Goal: Navigation & Orientation: Understand site structure

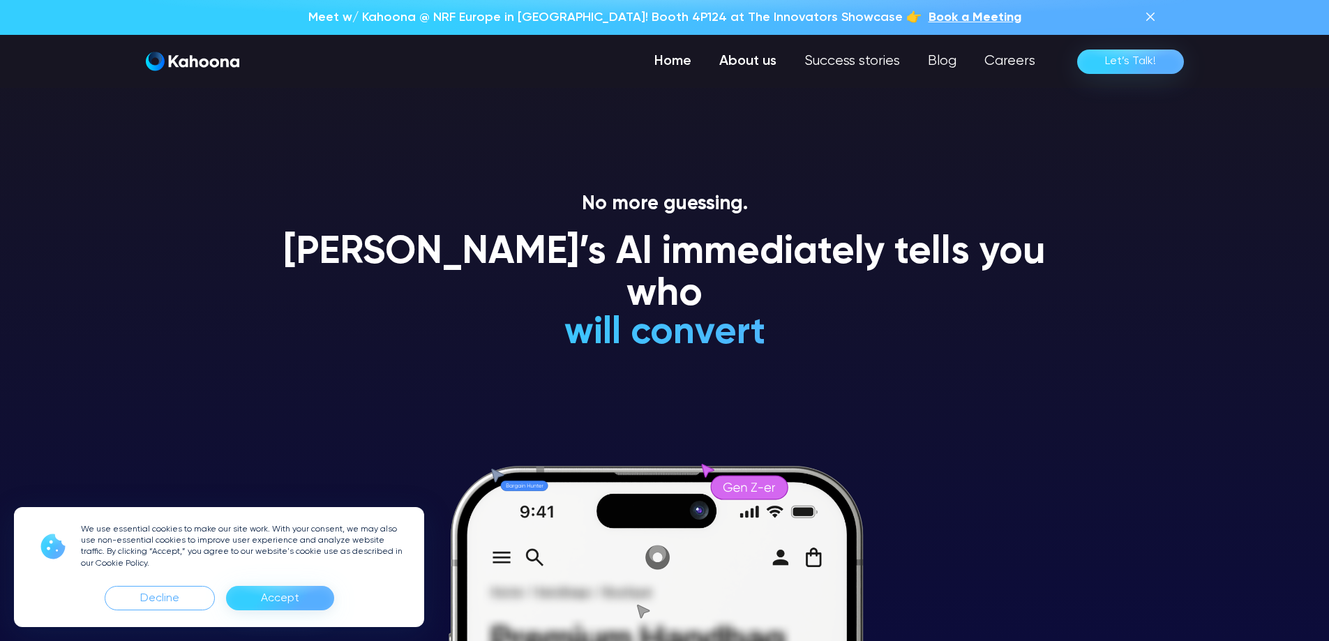
click at [758, 62] on link "About us" at bounding box center [747, 61] width 85 height 28
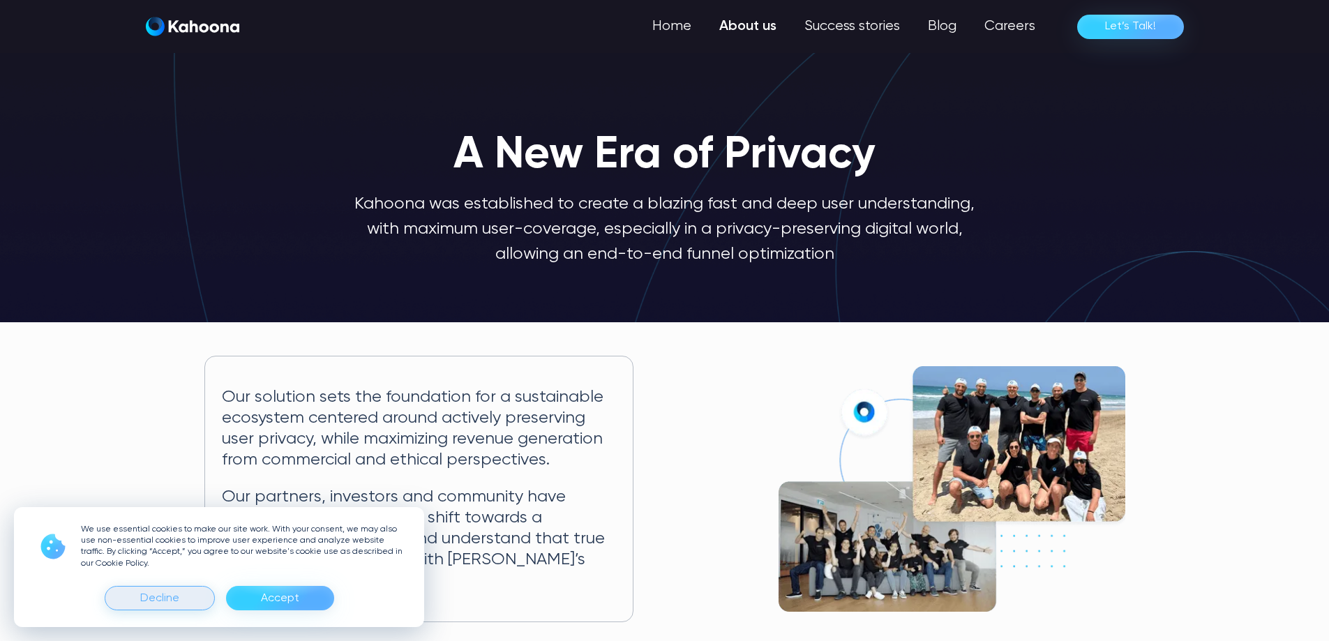
click at [156, 606] on div "Decline" at bounding box center [159, 598] width 39 height 22
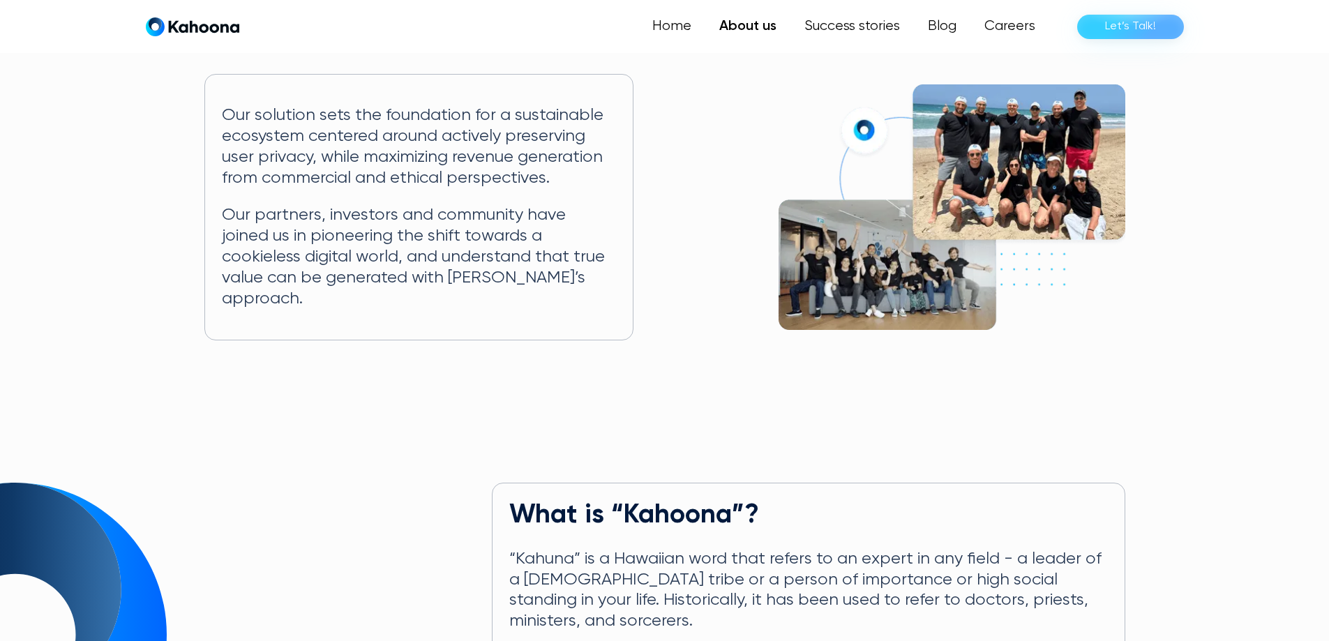
scroll to position [281, 0]
click at [989, 126] on img at bounding box center [952, 208] width 347 height 246
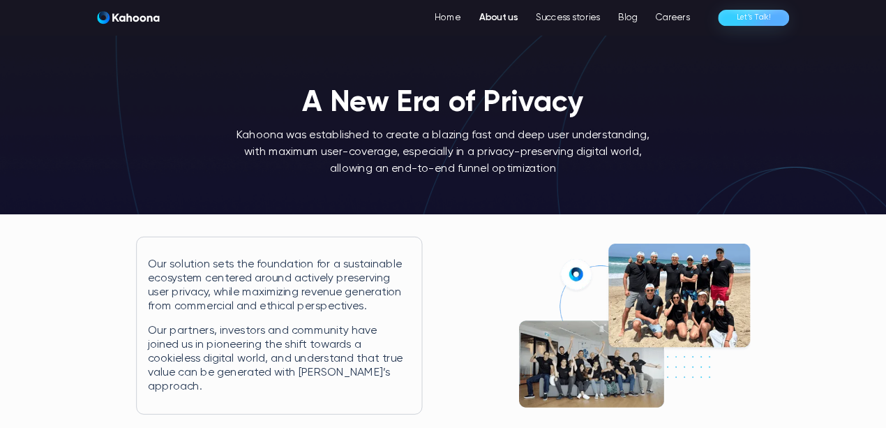
scroll to position [0, 0]
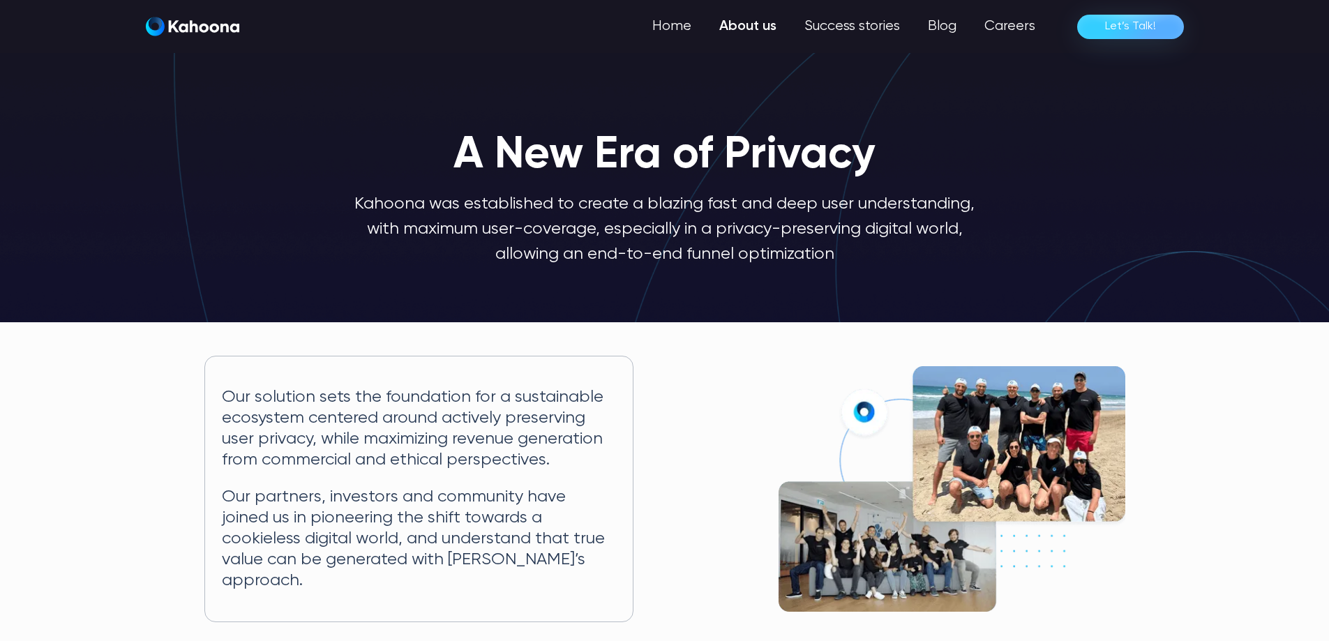
click at [851, 401] on img at bounding box center [952, 489] width 347 height 246
click at [964, 407] on img at bounding box center [952, 489] width 347 height 246
click at [864, 403] on img at bounding box center [952, 489] width 347 height 246
click at [1008, 446] on img at bounding box center [952, 489] width 347 height 246
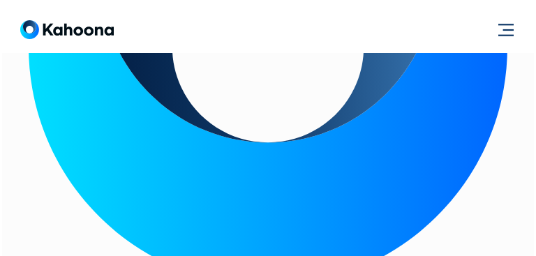
scroll to position [1153, 0]
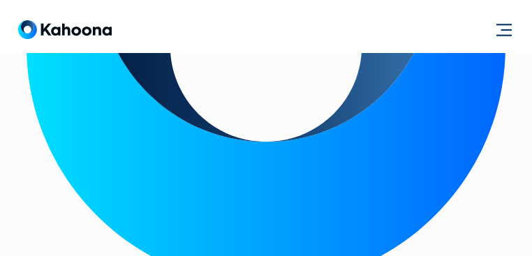
click at [495, 29] on div "menu" at bounding box center [503, 29] width 33 height 33
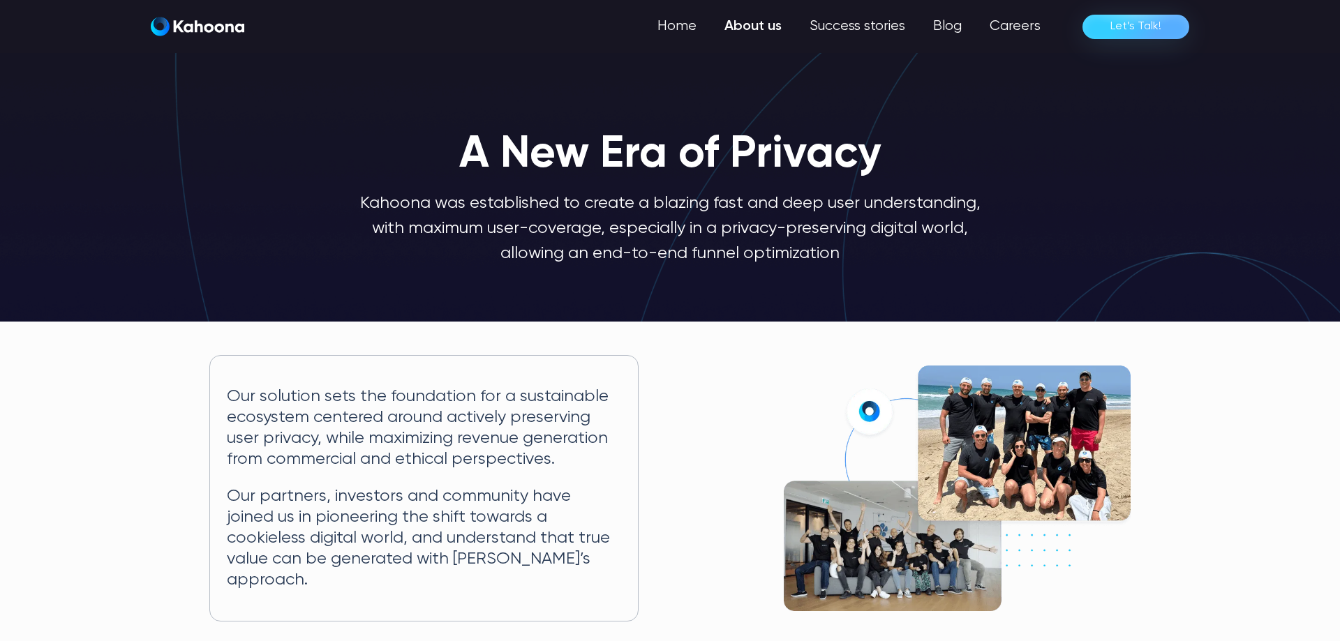
scroll to position [0, 0]
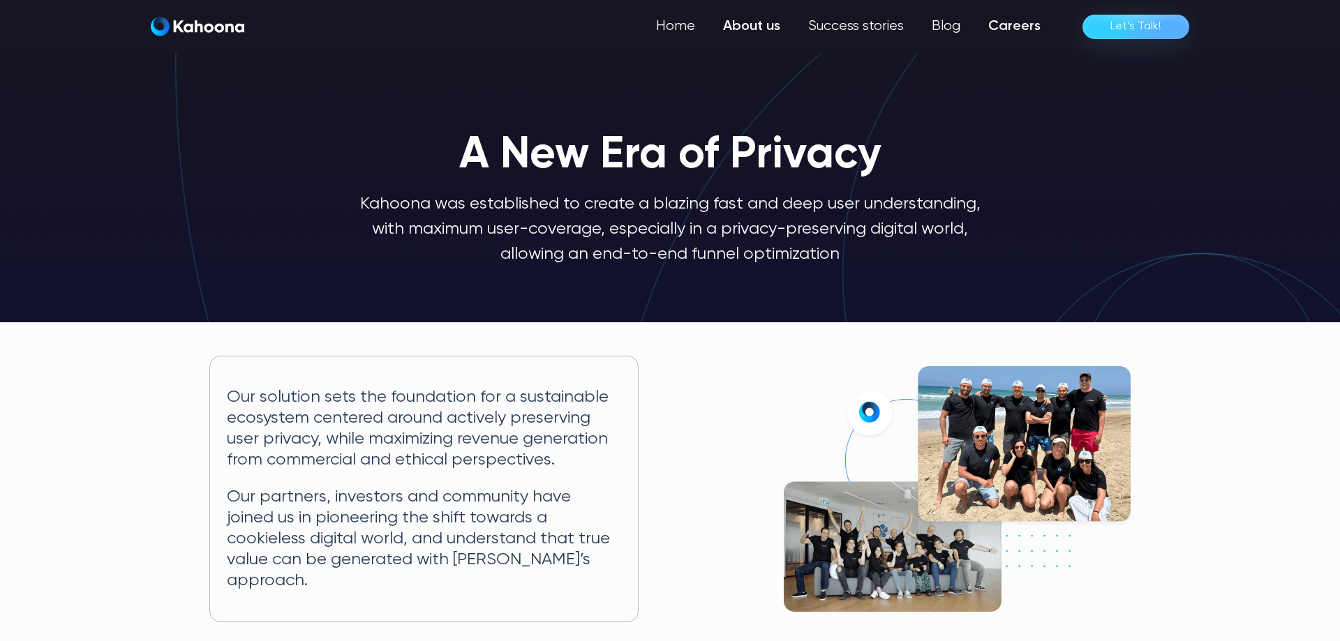
click at [1014, 25] on link "Careers" at bounding box center [1014, 27] width 80 height 28
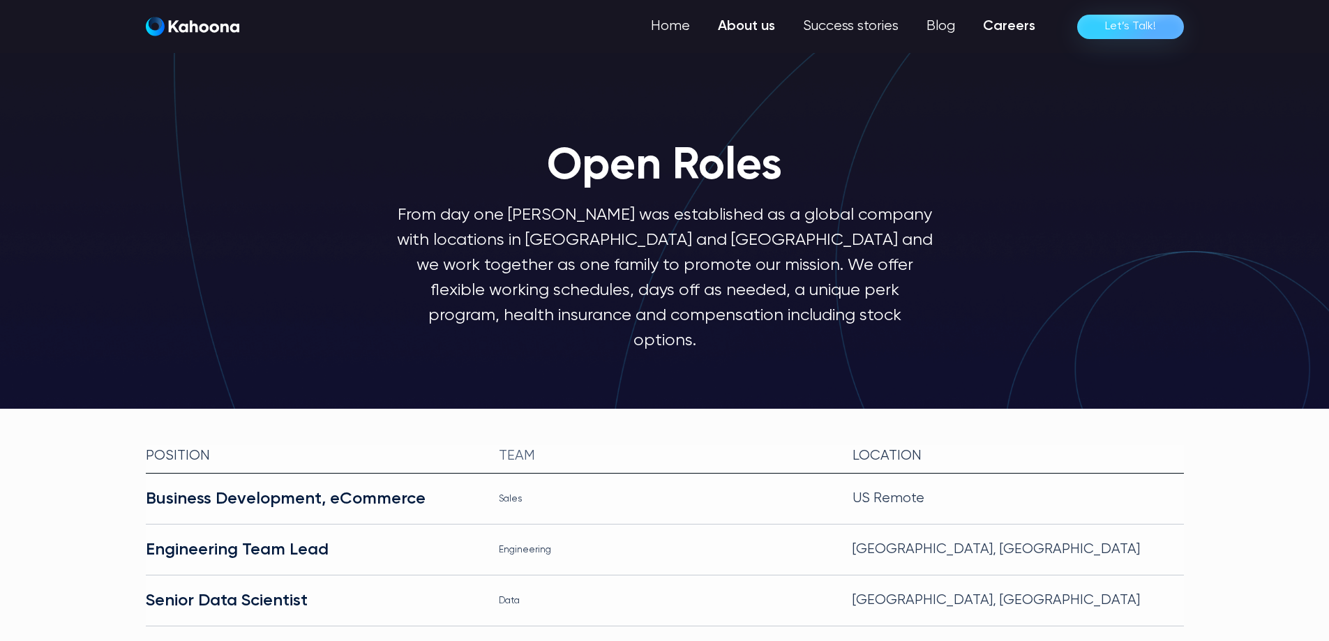
click at [728, 30] on link "About us" at bounding box center [746, 27] width 85 height 28
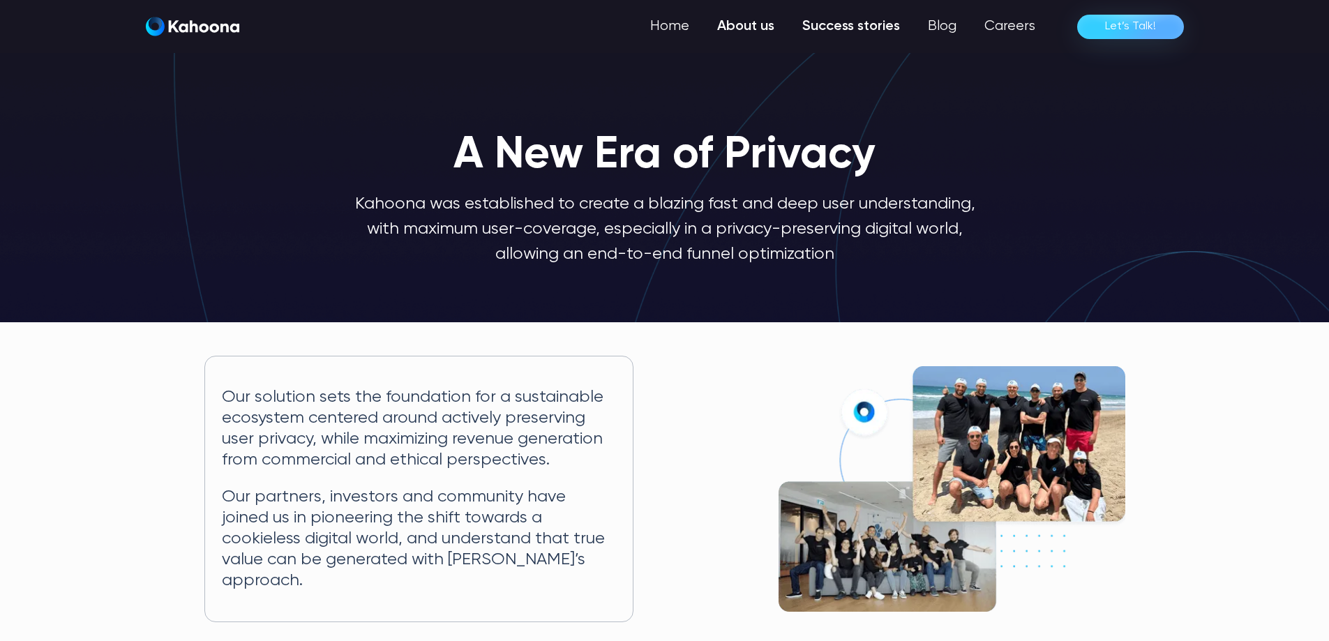
click at [845, 17] on link "Success stories" at bounding box center [851, 27] width 126 height 28
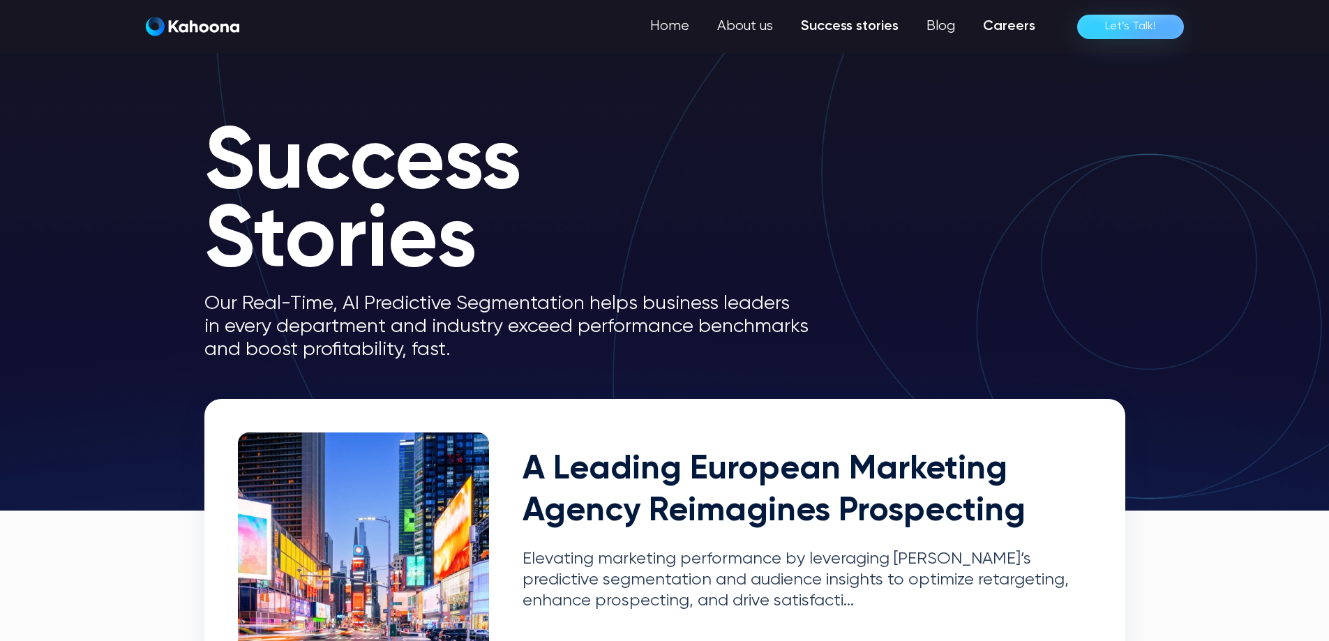
click at [1047, 31] on link "Careers" at bounding box center [1009, 27] width 80 height 28
